Goal: Check status

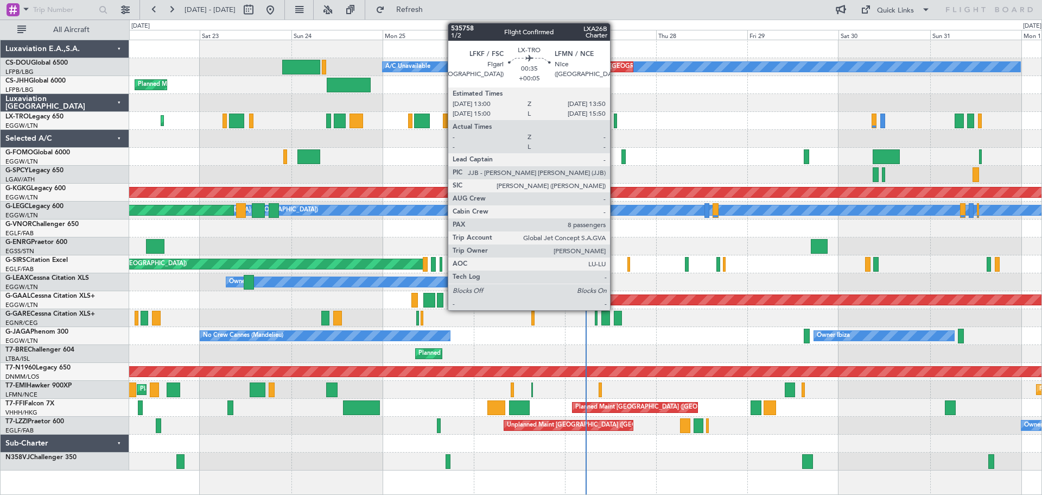
click at [615, 121] on div at bounding box center [615, 120] width 3 height 15
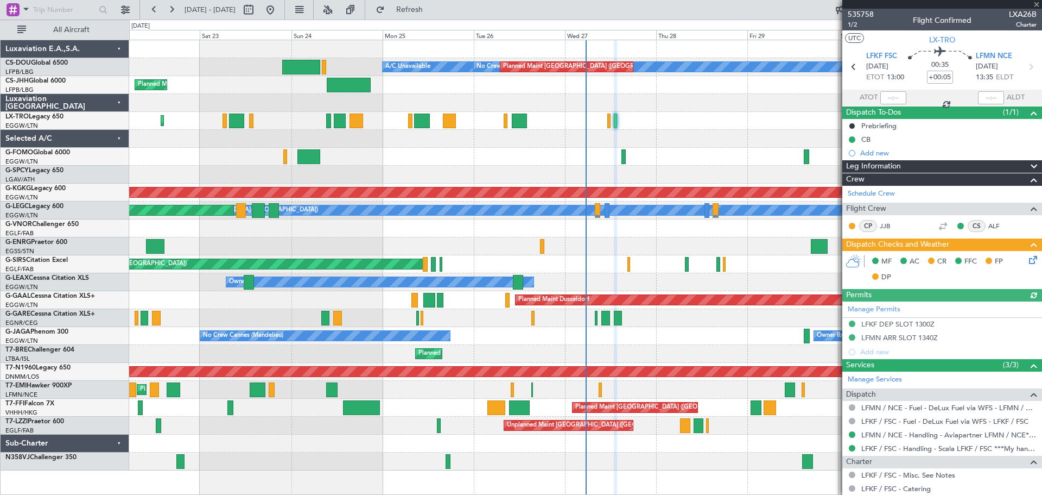
scroll to position [294, 0]
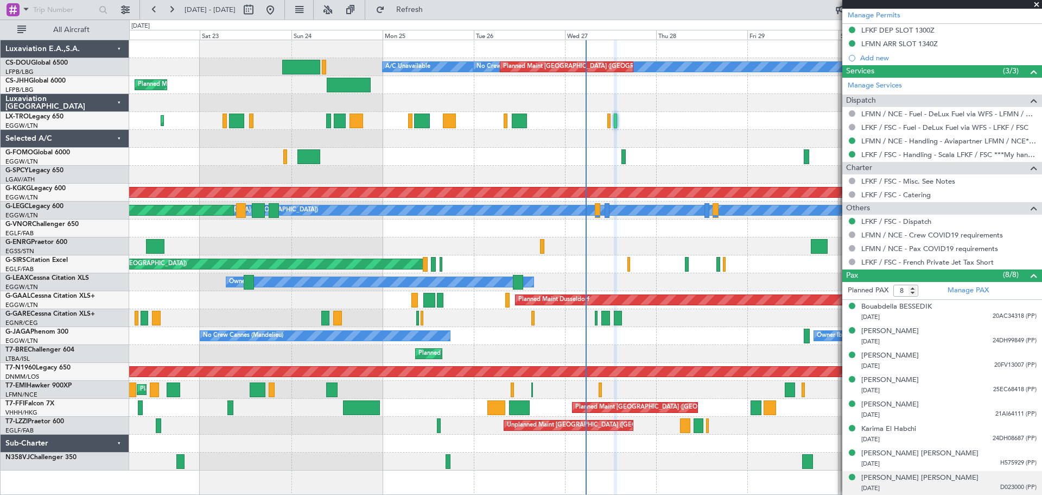
click at [1002, 489] on span "D023000 (PP)" at bounding box center [1019, 487] width 36 height 9
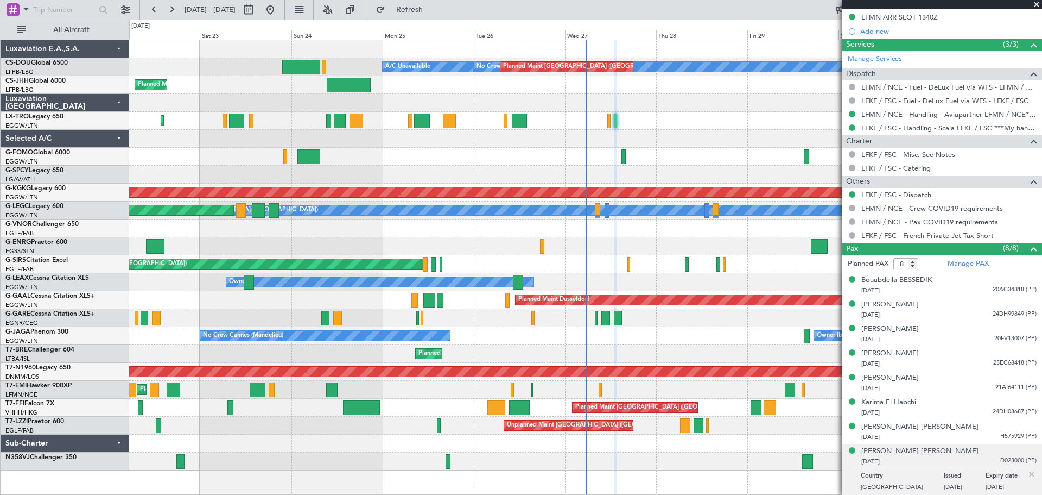
click at [1027, 473] on img at bounding box center [1032, 474] width 10 height 10
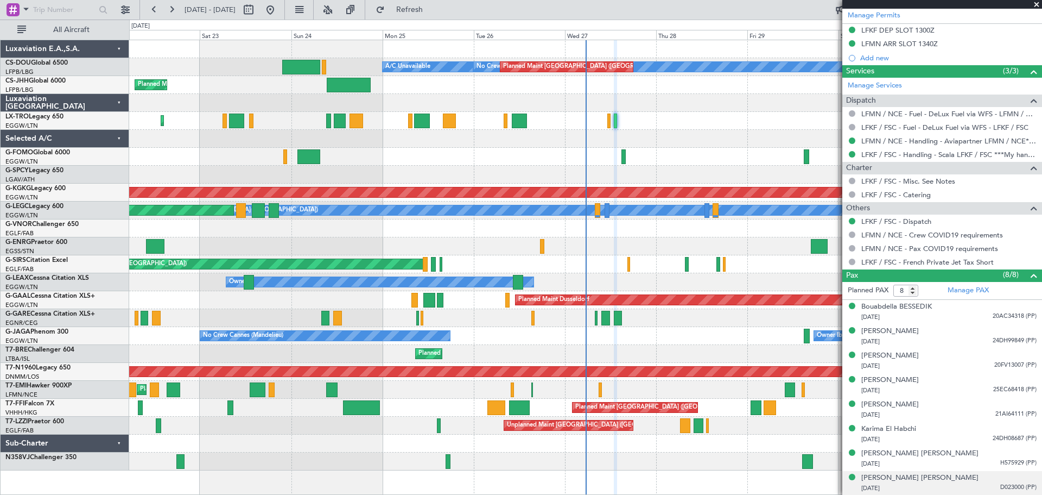
click at [1036, 4] on span at bounding box center [1037, 5] width 11 height 10
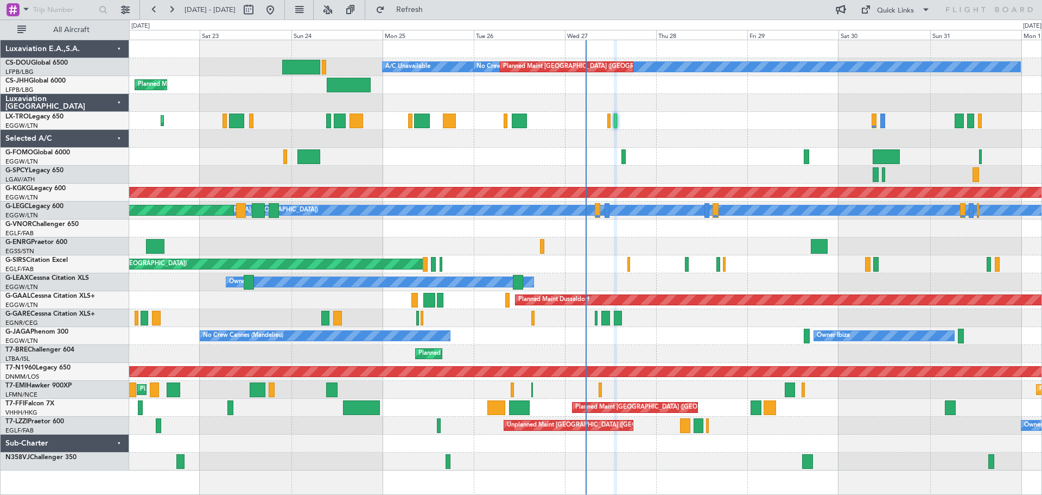
type input "0"
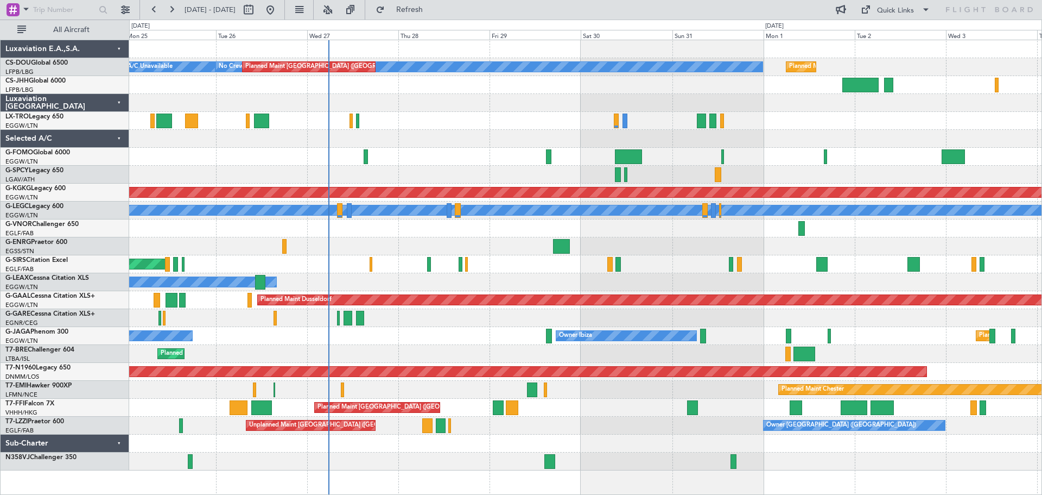
click at [483, 122] on div "Planned Maint [GEOGRAPHIC_DATA] ([GEOGRAPHIC_DATA])" at bounding box center [585, 121] width 913 height 18
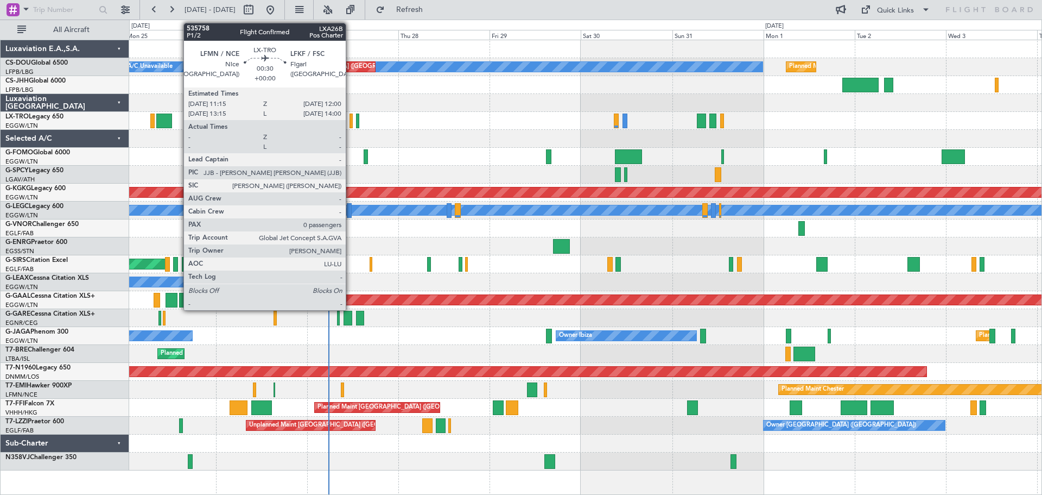
click at [351, 122] on div at bounding box center [351, 120] width 3 height 15
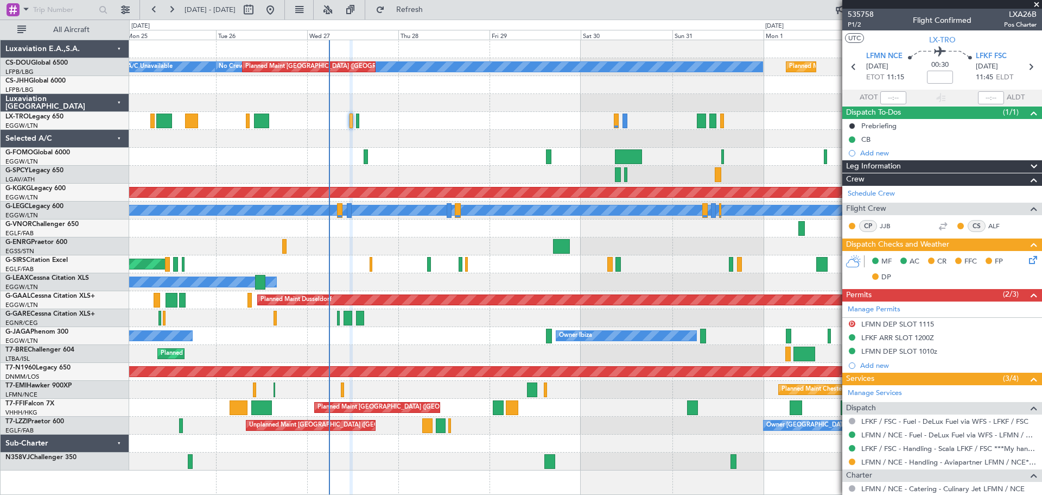
click at [1036, 6] on span at bounding box center [1037, 5] width 11 height 10
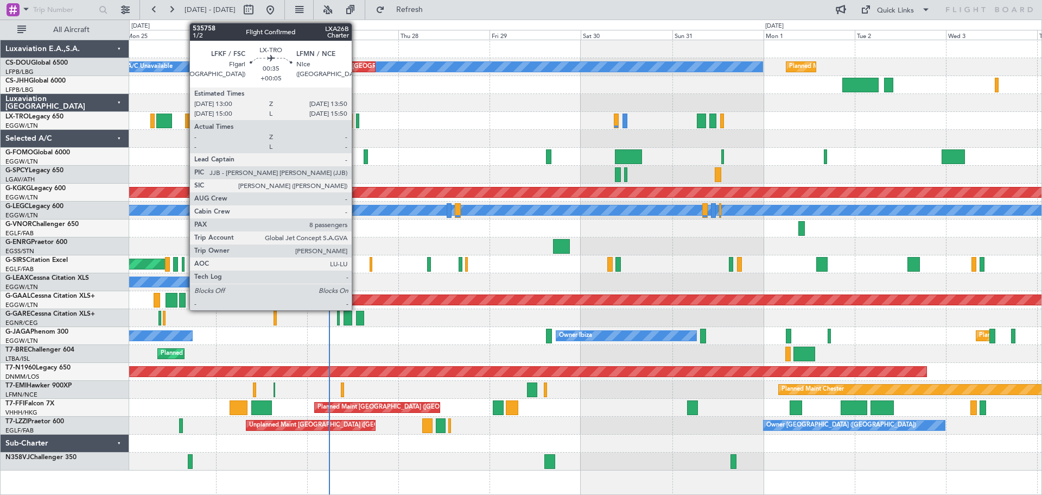
click at [357, 121] on div at bounding box center [357, 120] width 3 height 15
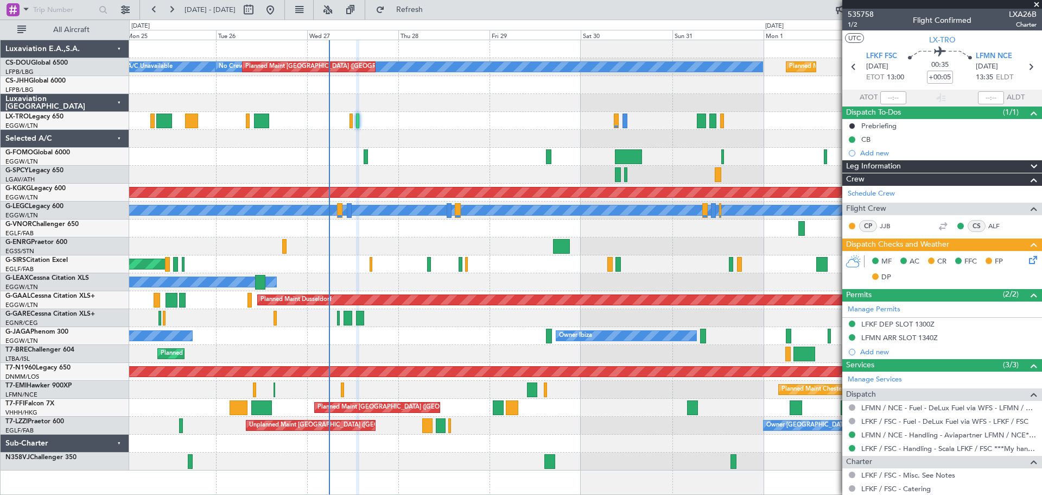
click at [1037, 7] on span at bounding box center [1037, 5] width 11 height 10
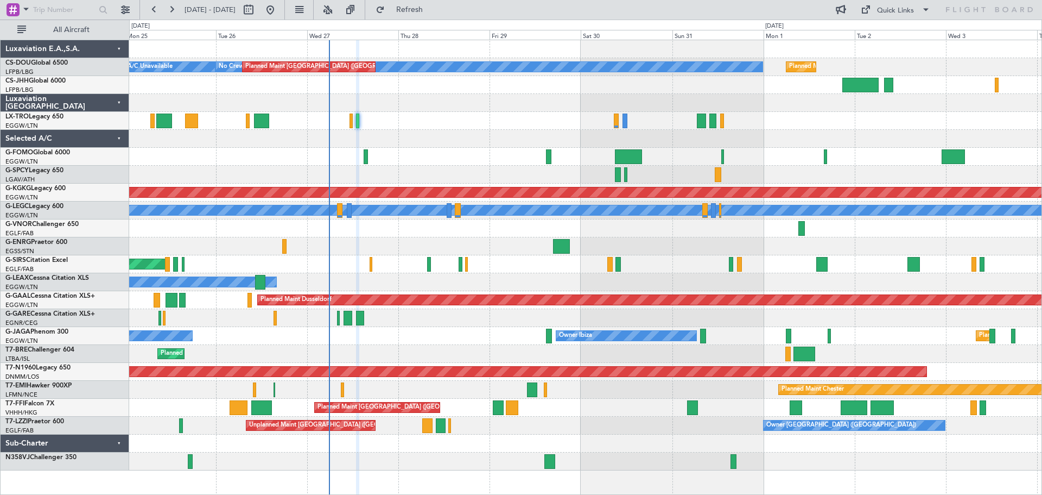
type input "0"
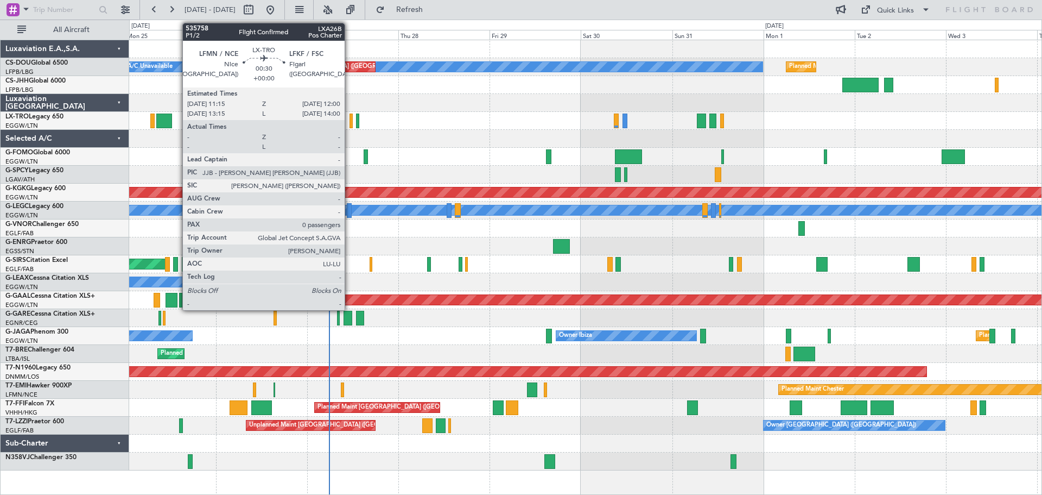
click at [350, 121] on div at bounding box center [351, 120] width 3 height 15
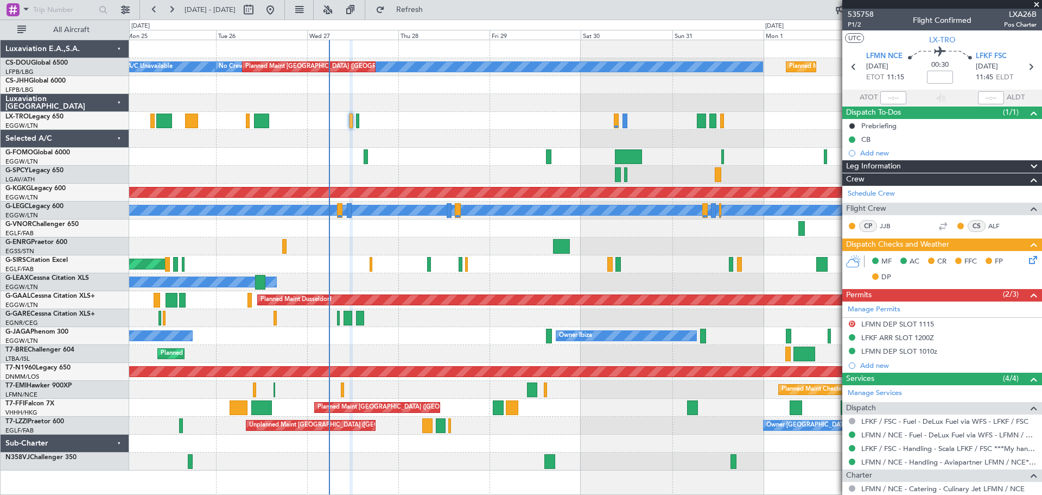
click at [1036, 4] on span at bounding box center [1037, 5] width 11 height 10
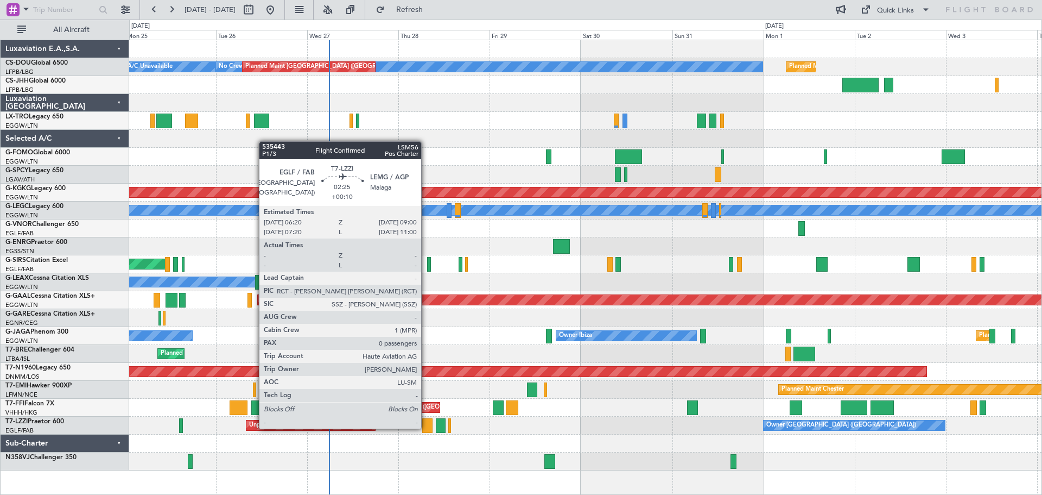
click at [426, 427] on div at bounding box center [427, 425] width 10 height 15
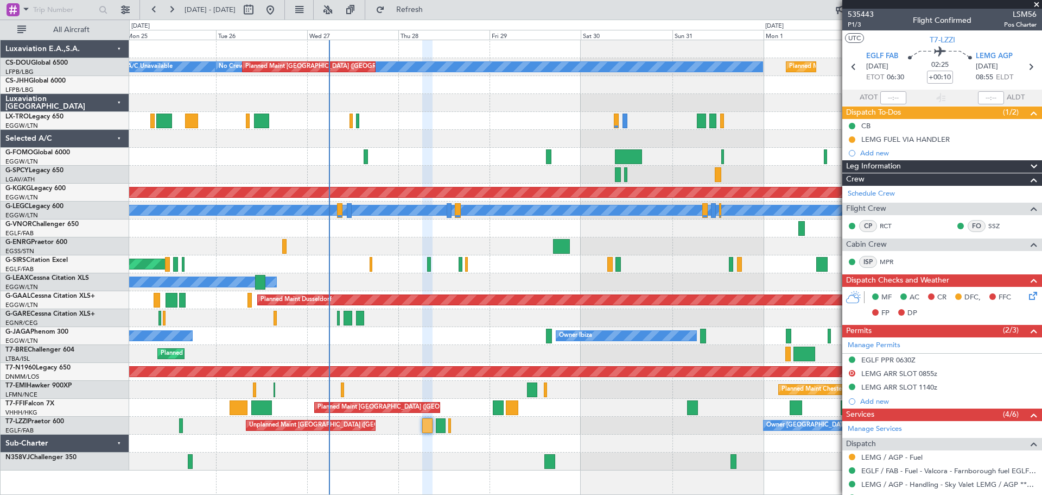
click at [1037, 3] on span at bounding box center [1037, 5] width 11 height 10
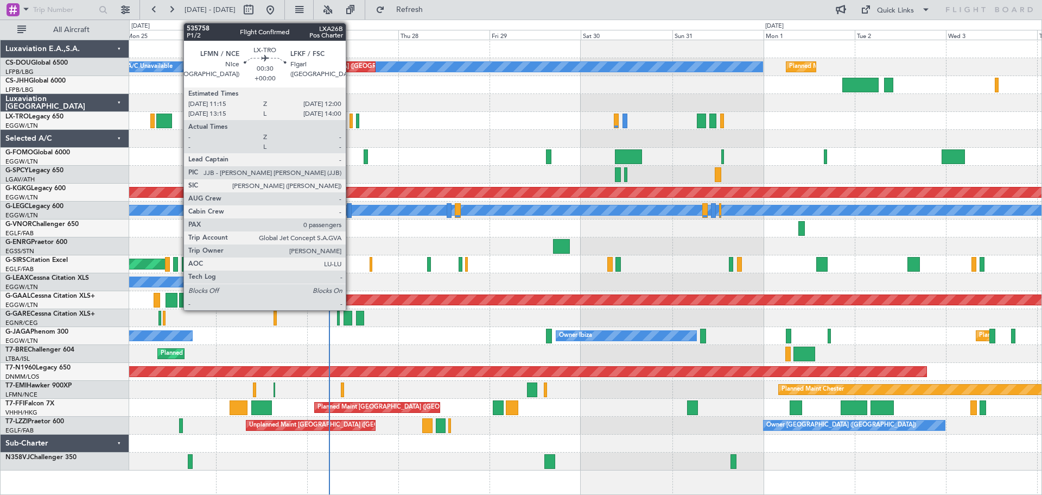
click at [351, 119] on div at bounding box center [351, 120] width 3 height 15
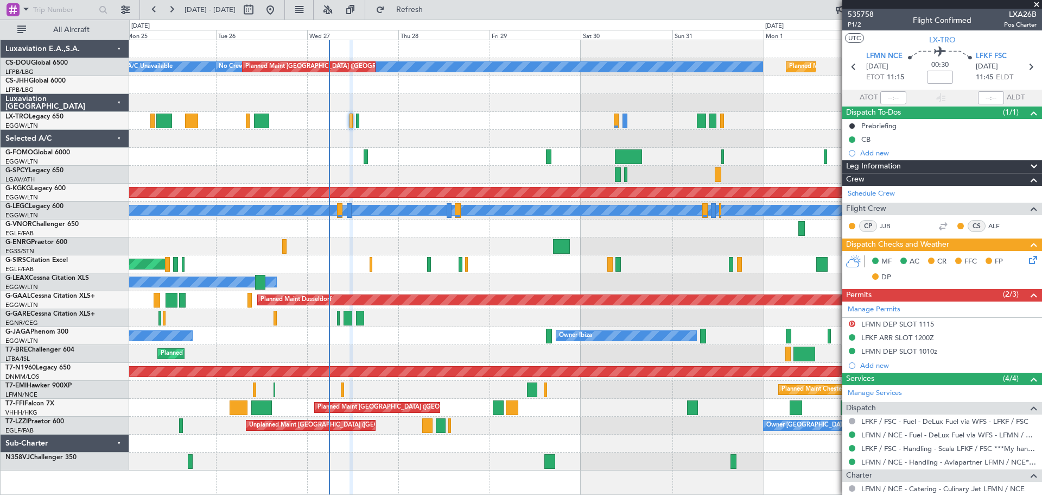
click at [1037, 4] on span at bounding box center [1037, 5] width 11 height 10
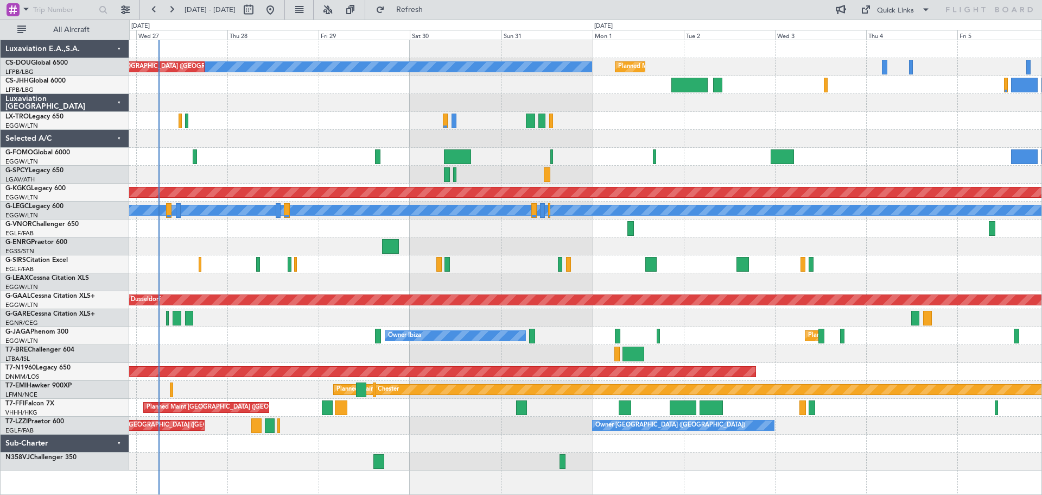
click at [484, 341] on div "No Crew Planned Maint [GEOGRAPHIC_DATA] ([GEOGRAPHIC_DATA]) Planned Maint [GEOG…" at bounding box center [585, 255] width 913 height 430
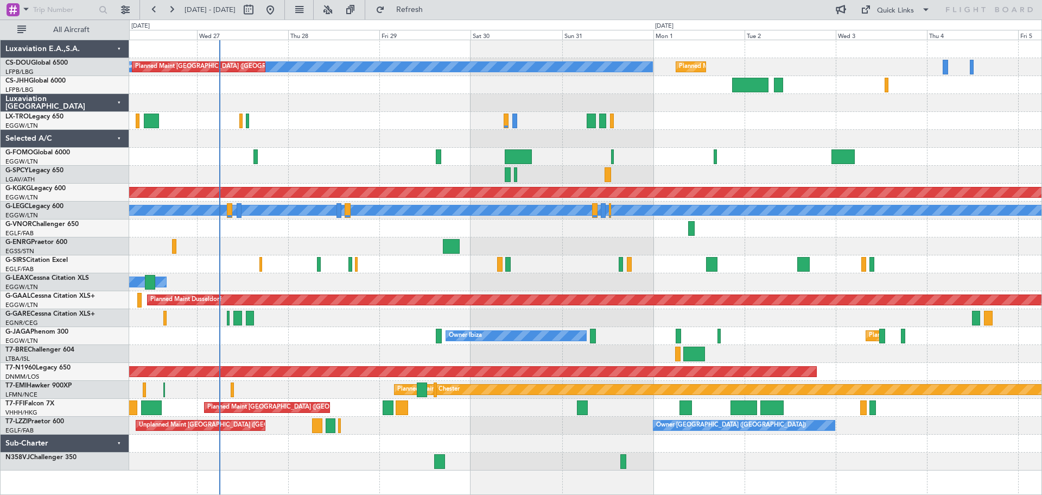
click at [364, 314] on div at bounding box center [585, 318] width 913 height 18
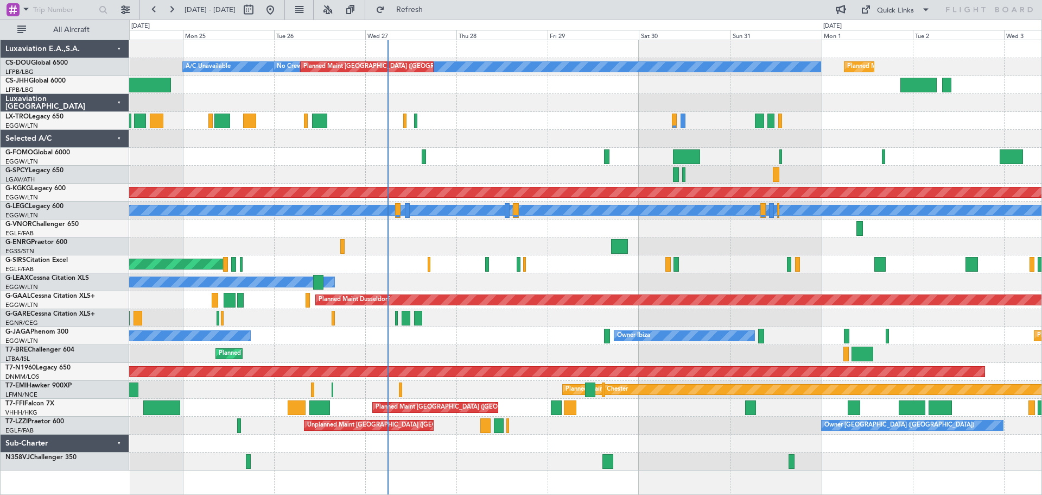
click at [507, 131] on div at bounding box center [585, 139] width 913 height 18
